Goal: Task Accomplishment & Management: Complete application form

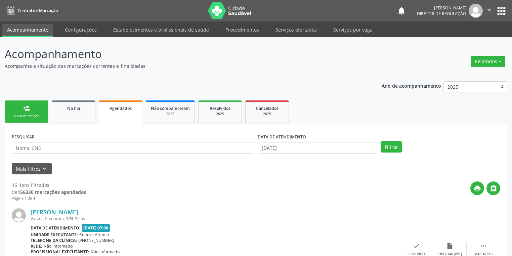
click at [38, 116] on div "Nova marcação" at bounding box center [27, 116] width 34 height 5
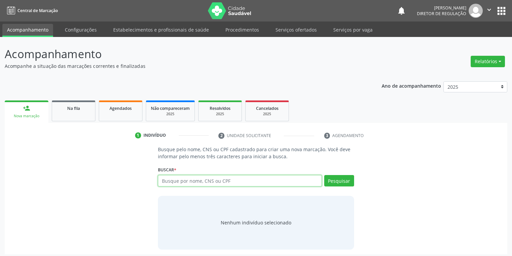
click at [176, 180] on input "text" at bounding box center [240, 180] width 164 height 11
type input "[PERSON_NAME]"
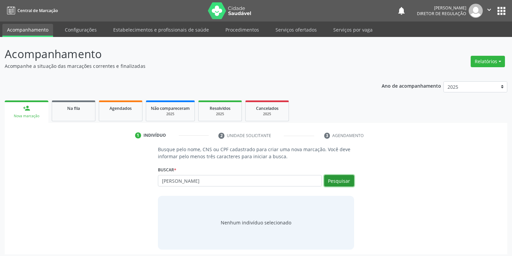
click at [347, 185] on button "Pesquisar" at bounding box center [340, 180] width 30 height 11
type input "[PERSON_NAME]"
click at [109, 189] on div "Busque pelo nome, CNS ou CPF cadastrado para criar uma nova marcação. Você deve…" at bounding box center [256, 198] width 494 height 104
click at [295, 31] on link "Serviços ofertados" at bounding box center [296, 30] width 51 height 12
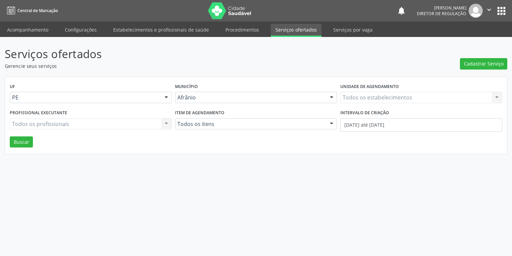
click at [295, 31] on link "Serviços ofertados" at bounding box center [296, 30] width 51 height 13
click at [491, 63] on span "Cadastrar Serviço" at bounding box center [488, 63] width 40 height 7
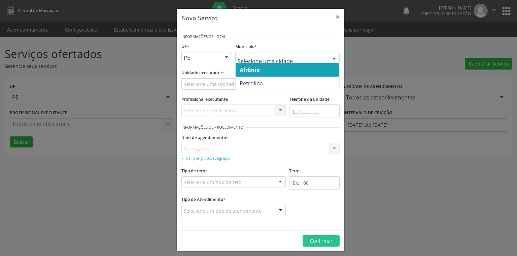
drag, startPoint x: 269, startPoint y: 56, endPoint x: 266, endPoint y: 62, distance: 5.9
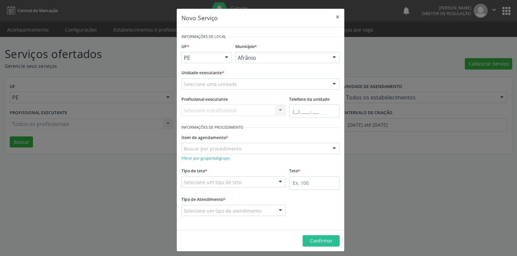
click at [426, 112] on div "Novo Serviço × Informações de Local UF * PE BA PE Nenhum resultado encontrado p…" at bounding box center [258, 128] width 517 height 256
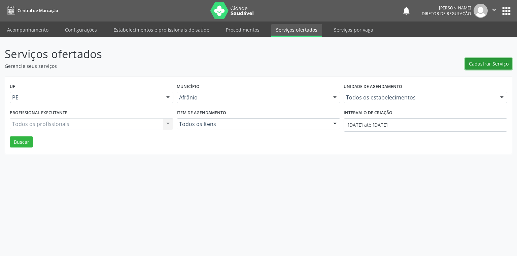
click at [479, 64] on span "Cadastrar Serviço" at bounding box center [488, 63] width 40 height 7
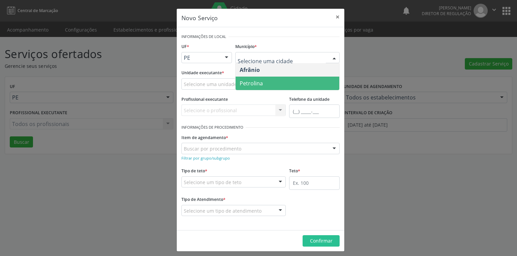
click at [257, 84] on span "Petrolina" at bounding box center [250, 83] width 23 height 7
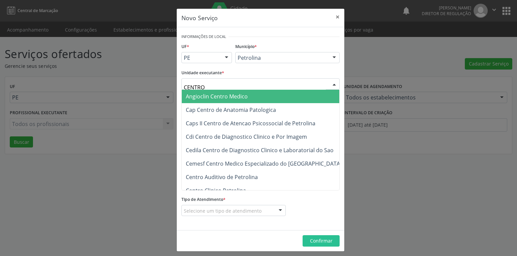
type input "CENTRO"
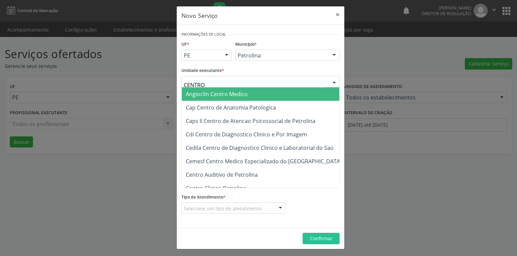
scroll to position [3, 0]
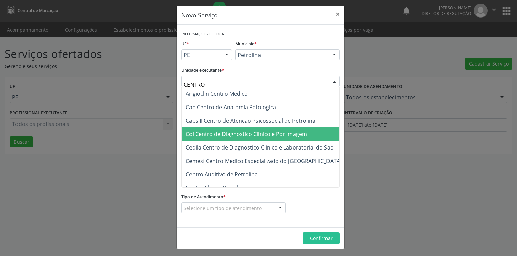
click at [235, 133] on span "Cdi Centro de Diagnostico Clinico e Por Imagem" at bounding box center [246, 133] width 121 height 7
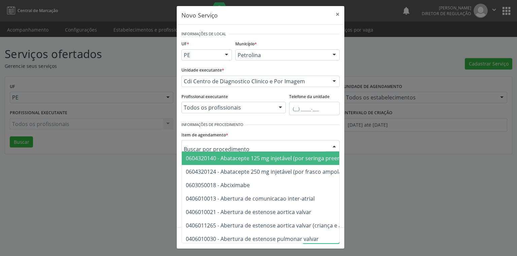
type input "T"
click at [217, 144] on input "text" at bounding box center [255, 149] width 142 height 13
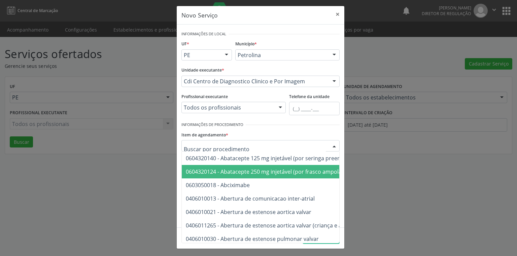
click at [177, 176] on div "Informações de Local UF * PE BA PE Nenhum resultado encontrado para: " " Não há…" at bounding box center [260, 126] width 167 height 203
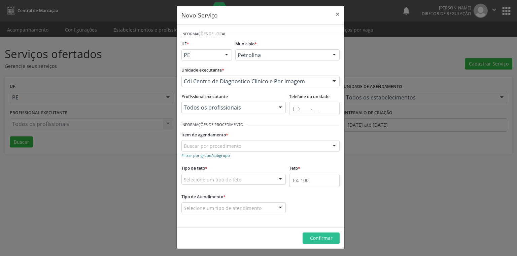
click at [201, 154] on small "Filtrar por grupo/subgrupo" at bounding box center [205, 155] width 48 height 5
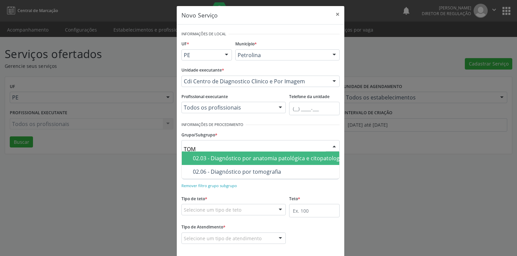
type input "TOMO"
click at [208, 157] on div "02.06 - Diagnóstico por tomografia" at bounding box center [264, 158] width 142 height 5
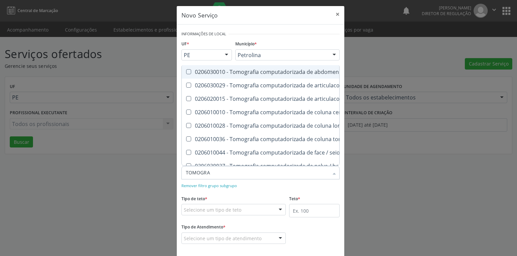
type input "TOMOGRAF"
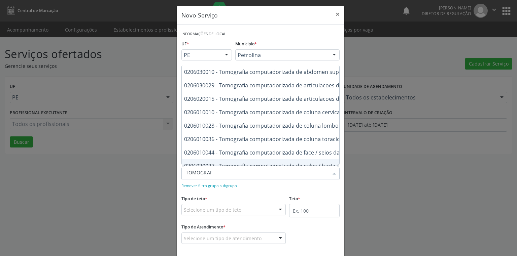
scroll to position [0, 0]
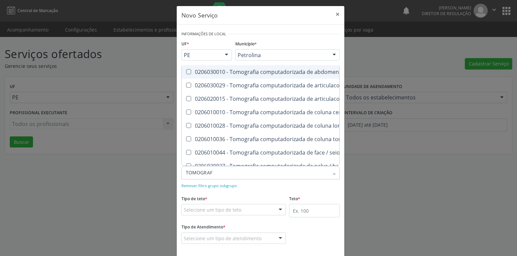
click at [186, 71] on superior at bounding box center [188, 71] width 5 height 5
click at [185, 71] on superior "checkbox" at bounding box center [184, 72] width 4 height 4
checkbox superior "true"
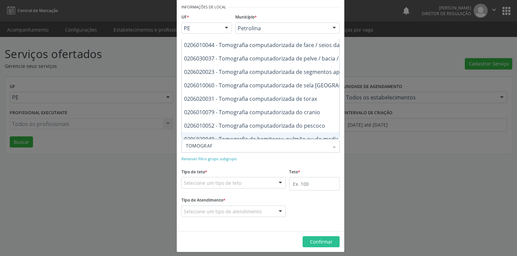
scroll to position [81, 0]
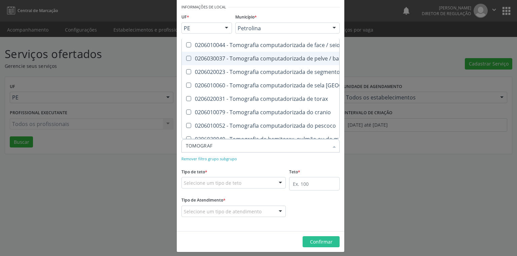
click at [187, 58] on inferior at bounding box center [188, 58] width 5 height 5
click at [186, 58] on inferior "checkbox" at bounding box center [184, 58] width 4 height 4
checkbox inferior "true"
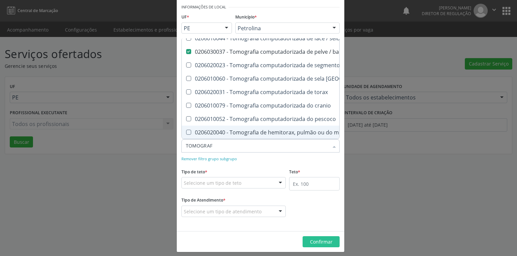
scroll to position [78, 0]
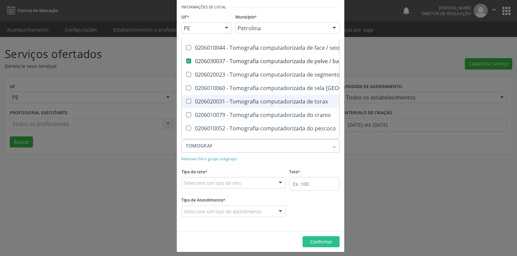
click at [187, 101] on torax at bounding box center [188, 101] width 5 height 5
click at [186, 101] on torax "checkbox" at bounding box center [184, 101] width 4 height 4
checkbox torax "true"
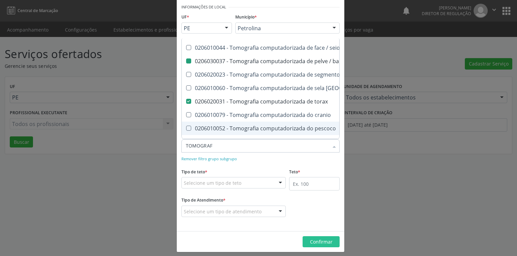
checkbox inferior "true"
checkbox superior "true"
checkbox contraste "true"
checkbox inferior "false"
checkbox torax "false"
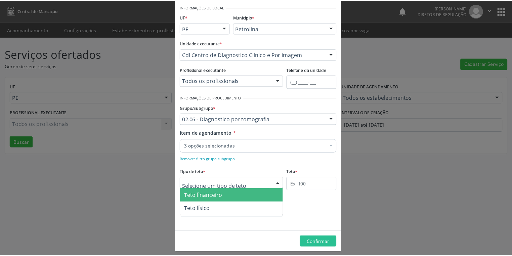
scroll to position [0, 0]
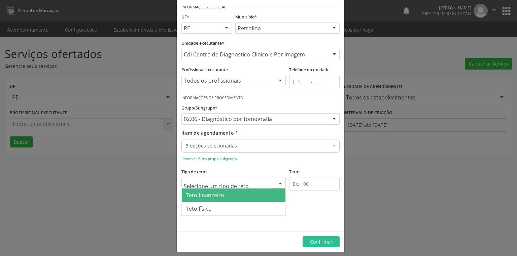
click at [186, 186] on div at bounding box center [233, 182] width 104 height 11
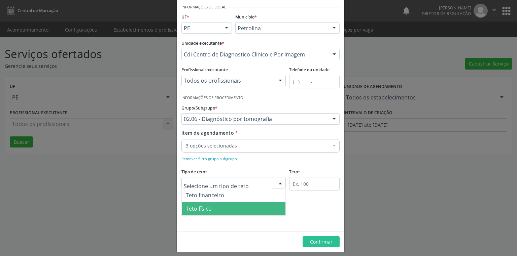
click at [194, 208] on span "Teto físico" at bounding box center [199, 208] width 26 height 7
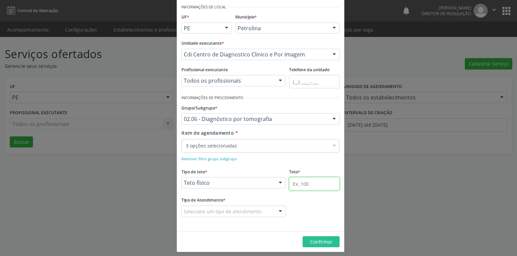
click at [297, 184] on input "text" at bounding box center [314, 183] width 50 height 13
type input "3"
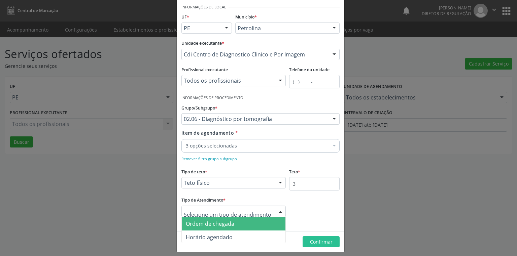
click at [217, 227] on span "Ordem de chegada" at bounding box center [234, 223] width 104 height 13
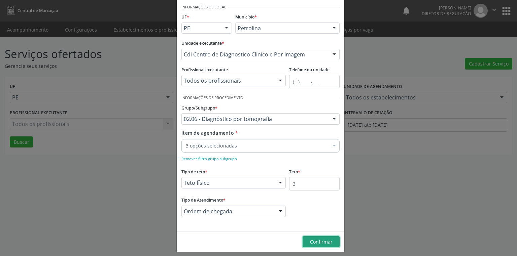
click at [319, 242] on span "Confirmar" at bounding box center [321, 242] width 23 height 6
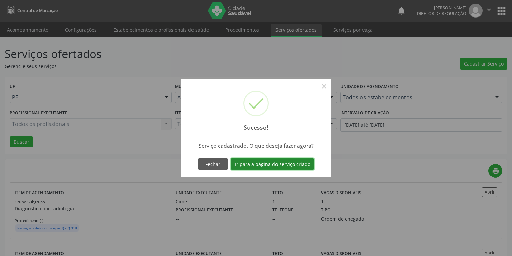
click at [293, 163] on button "Ir para a página do serviço criado" at bounding box center [272, 163] width 83 height 11
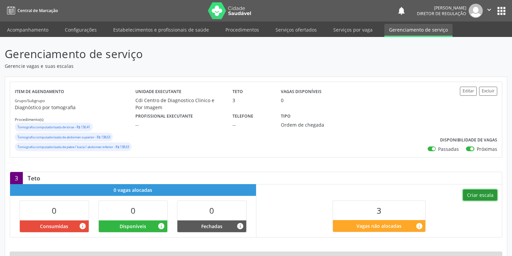
click at [475, 201] on button "Criar escala" at bounding box center [480, 195] width 34 height 11
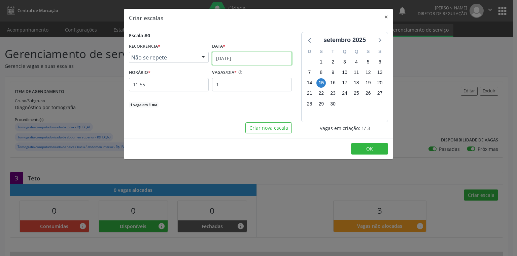
click at [226, 57] on input "[DATE]" at bounding box center [252, 58] width 80 height 13
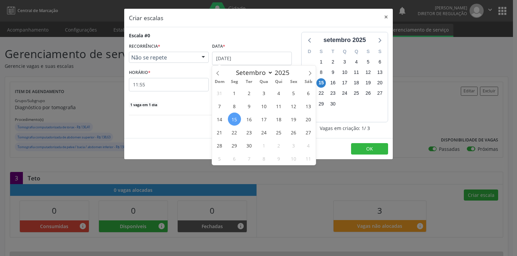
click at [235, 120] on span "15" at bounding box center [234, 119] width 13 height 13
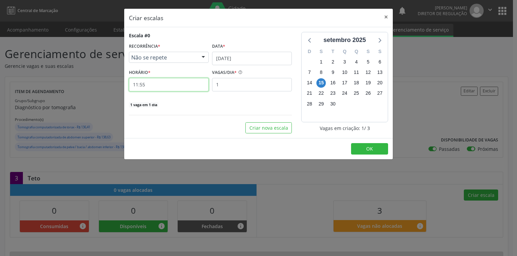
click at [168, 87] on input "11:55" at bounding box center [169, 84] width 80 height 13
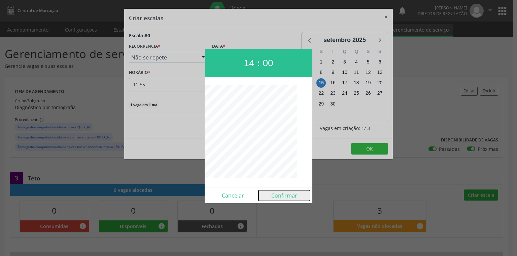
click at [287, 197] on button "Confirmar" at bounding box center [283, 195] width 51 height 11
type input "14:00"
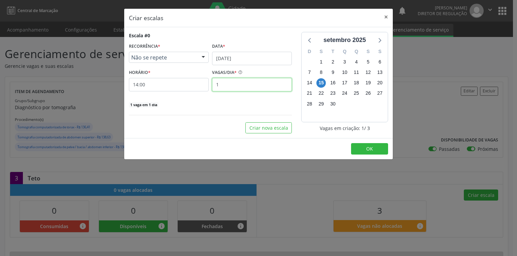
click at [223, 84] on input "1" at bounding box center [252, 84] width 80 height 13
type input "3"
click at [375, 149] on button "OK" at bounding box center [369, 148] width 37 height 11
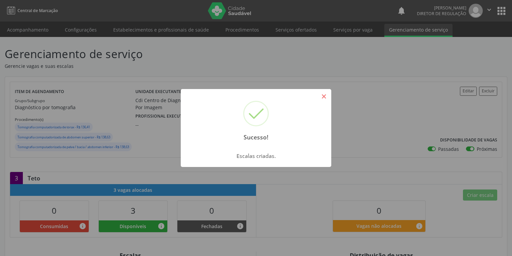
click at [323, 95] on button "×" at bounding box center [323, 96] width 11 height 11
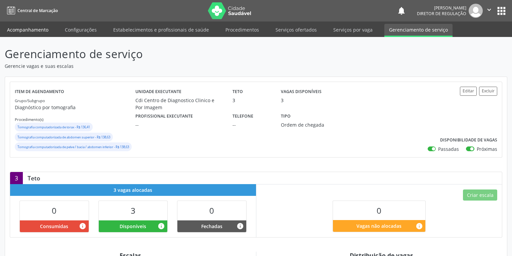
click at [18, 30] on link "Acompanhamento" at bounding box center [27, 30] width 51 height 12
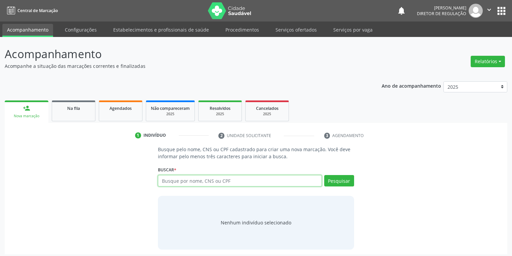
click at [194, 183] on input "text" at bounding box center [240, 180] width 164 height 11
type input "704209773880481"
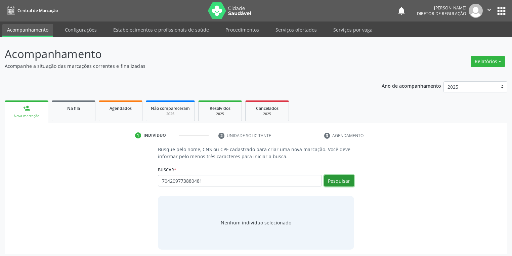
click at [338, 177] on button "Pesquisar" at bounding box center [340, 180] width 30 height 11
click at [264, 223] on div "Nenhum indivíduo selecionado" at bounding box center [256, 222] width 71 height 7
click at [327, 184] on button "Pesquisar" at bounding box center [340, 180] width 30 height 11
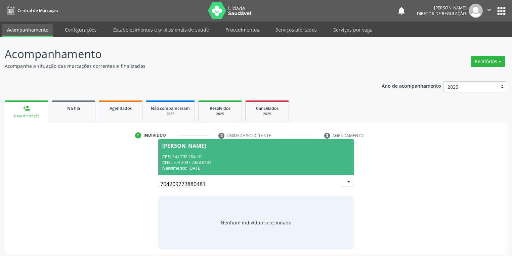
click at [255, 152] on span "[PERSON_NAME] CPF: 341.738.204-10 CNS: 704 2097 7388 0481 Nascimento: [DATE]" at bounding box center [256, 157] width 196 height 36
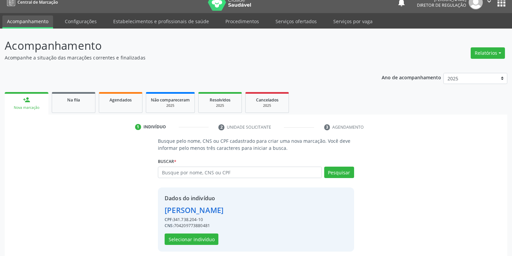
scroll to position [13, 0]
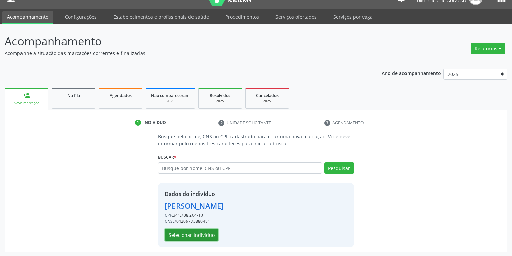
click at [187, 238] on button "Selecionar indivíduo" at bounding box center [192, 234] width 54 height 11
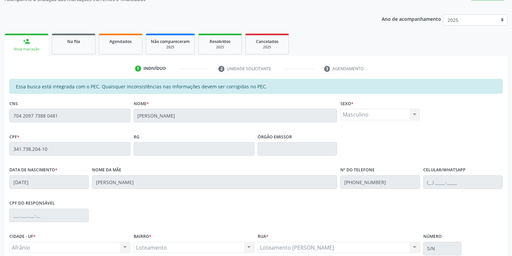
scroll to position [127, 0]
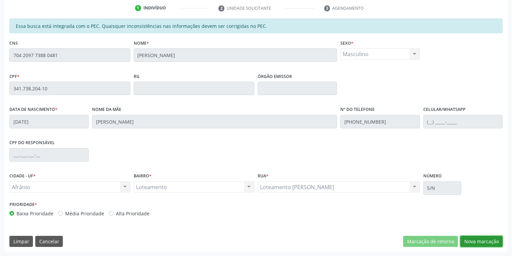
drag, startPoint x: 479, startPoint y: 243, endPoint x: 467, endPoint y: 246, distance: 12.4
click at [478, 243] on button "Nova marcação" at bounding box center [482, 241] width 42 height 11
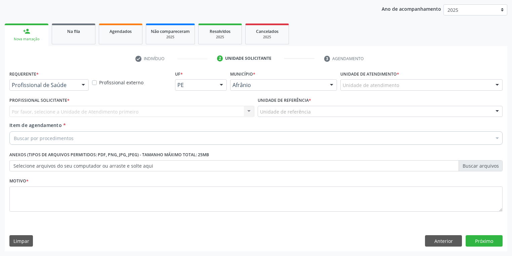
scroll to position [77, 0]
click at [368, 89] on div "Unidade de atendimento" at bounding box center [422, 85] width 162 height 11
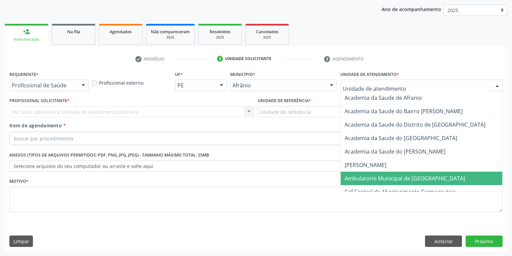
click at [376, 181] on span "Ambulatorio Municipal de [GEOGRAPHIC_DATA]" at bounding box center [405, 178] width 120 height 7
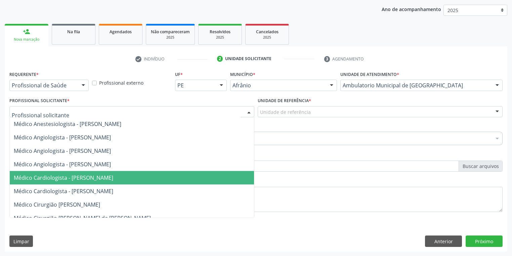
click at [81, 176] on span "Médico Cardiologista - [PERSON_NAME]" at bounding box center [64, 177] width 100 height 7
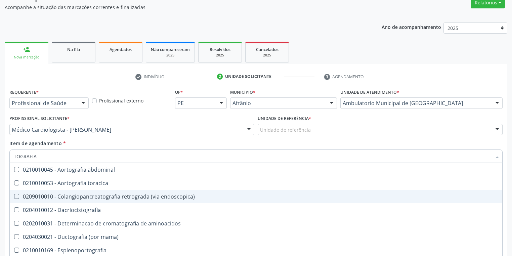
scroll to position [50, 0]
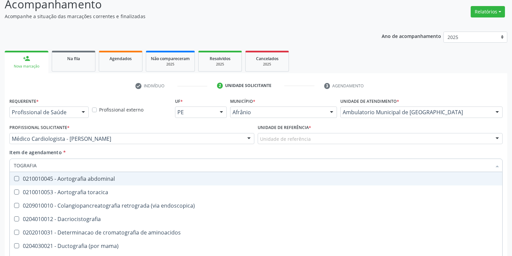
click at [19, 166] on input "TOGRAFIA" at bounding box center [253, 165] width 478 height 13
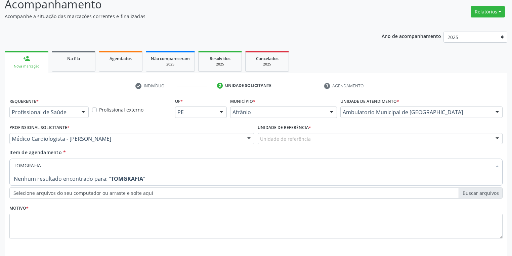
type input "TOMOGRAFIA"
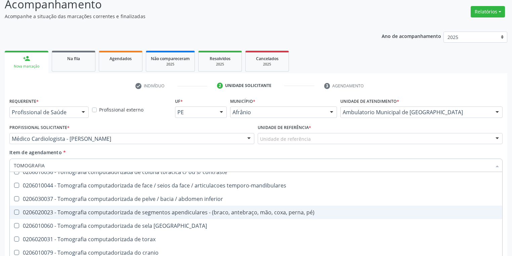
scroll to position [108, 0]
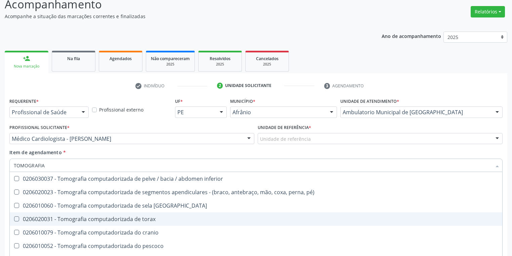
click at [79, 217] on div "0206020031 - Tomografia computadorizada de torax" at bounding box center [256, 219] width 485 height 5
checkbox torax "true"
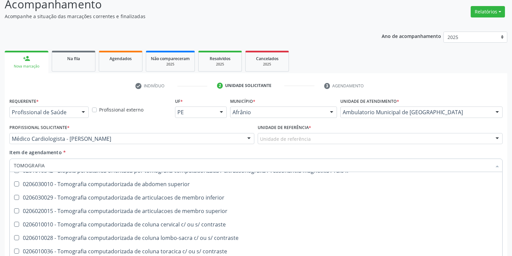
scroll to position [0, 0]
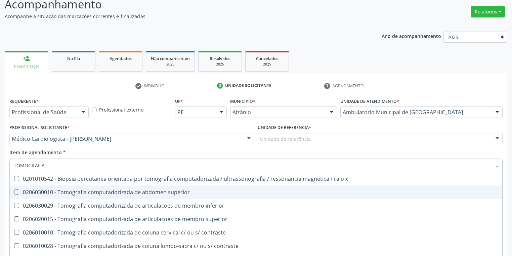
click at [99, 192] on div "0206030010 - Tomografia computadorizada de abdomen superior" at bounding box center [256, 192] width 485 height 5
checkbox superior "true"
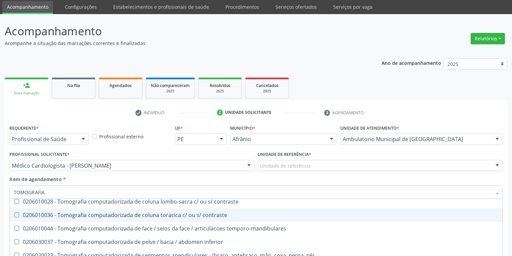
scroll to position [81, 0]
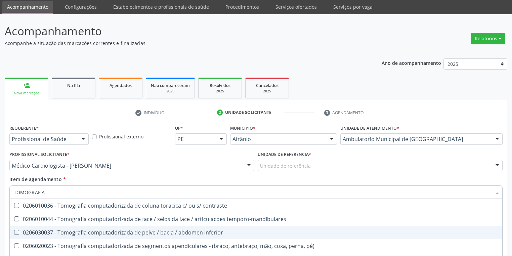
click at [32, 231] on div "0206030037 - Tomografia computadorizada de pelve / bacia / abdomen inferior" at bounding box center [256, 232] width 485 height 5
checkbox inferior "true"
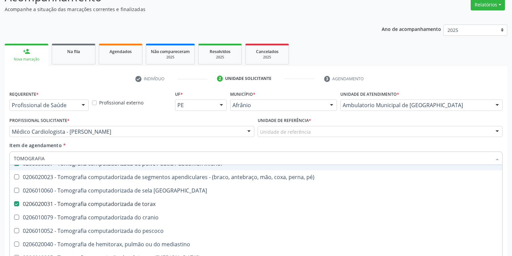
scroll to position [77, 0]
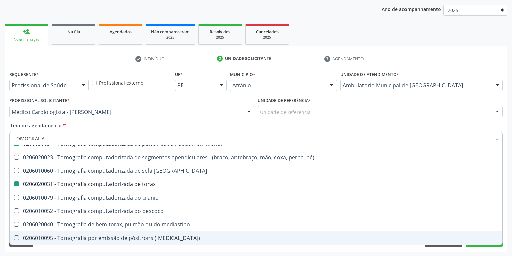
click at [98, 249] on div "Requerente * Profissional de Saúde Profissional de Saúde Paciente Nenhum result…" at bounding box center [256, 160] width 503 height 183
checkbox inferior "true"
checkbox superior "true"
checkbox inferior "false"
checkbox torax "false"
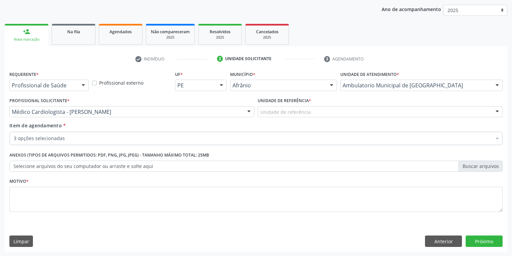
scroll to position [0, 0]
click at [55, 204] on textarea at bounding box center [256, 200] width 494 height 26
type textarea "CA"
click at [480, 239] on button "Próximo" at bounding box center [484, 241] width 37 height 11
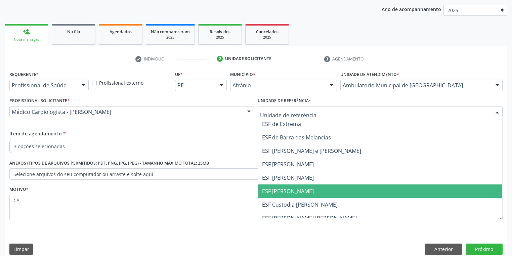
click at [292, 193] on span "ESF [PERSON_NAME]" at bounding box center [288, 191] width 52 height 7
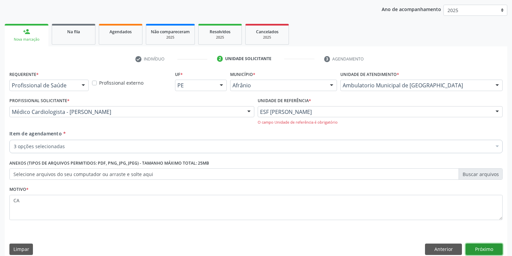
click at [483, 246] on button "Próximo" at bounding box center [484, 249] width 37 height 11
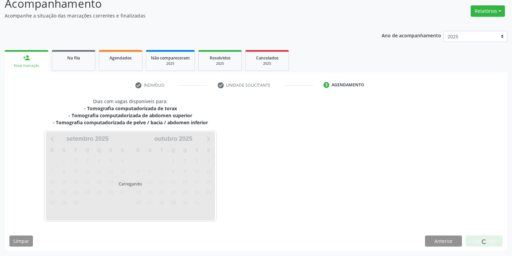
scroll to position [50, 0]
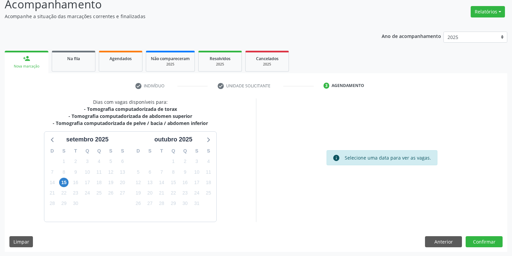
click at [59, 182] on div "15" at bounding box center [64, 183] width 12 height 10
click at [65, 183] on span "15" at bounding box center [63, 182] width 9 height 9
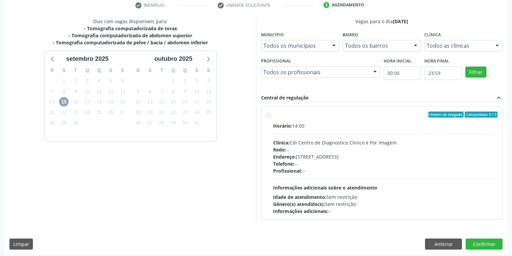
scroll to position [133, 0]
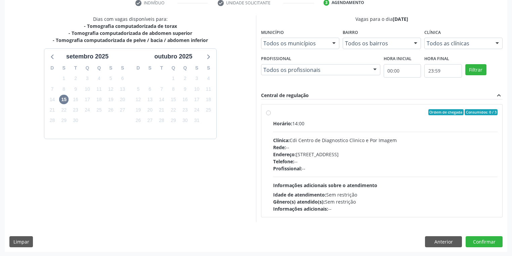
click at [368, 169] on div "Profissional: --" at bounding box center [385, 168] width 225 height 7
click at [271, 115] on input "Ordem de chegada Consumidos: 0 / 3 Horário: 14:00 Clínica: Cdi Centro de Diagno…" at bounding box center [268, 112] width 5 height 6
radio input "true"
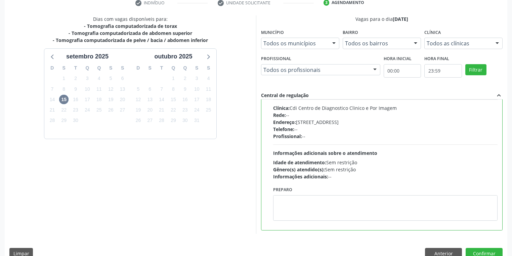
scroll to position [33, 0]
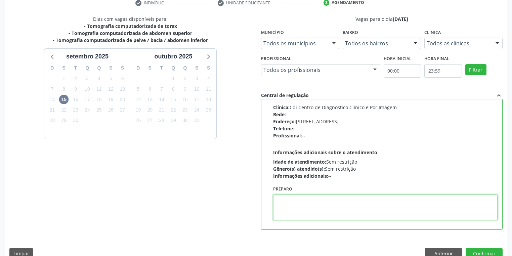
click at [308, 199] on textarea at bounding box center [385, 208] width 225 height 26
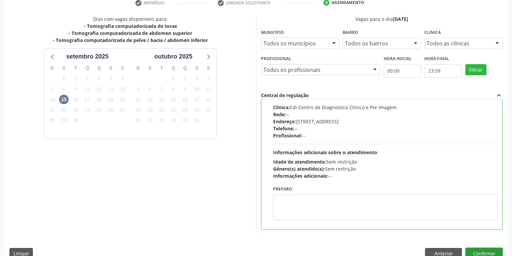
click at [473, 251] on button "Confirmar" at bounding box center [484, 253] width 37 height 11
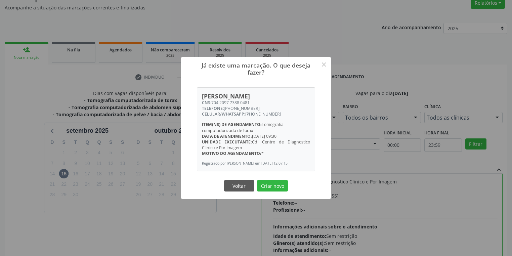
scroll to position [52, 0]
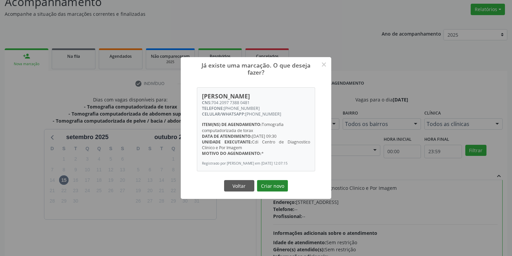
click at [275, 186] on button "Criar novo" at bounding box center [272, 185] width 31 height 11
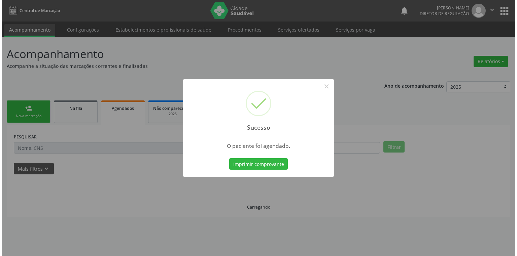
scroll to position [0, 0]
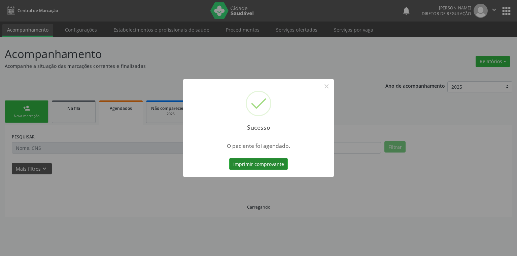
click at [271, 161] on button "Imprimir comprovante" at bounding box center [258, 163] width 59 height 11
